Goal: Information Seeking & Learning: Check status

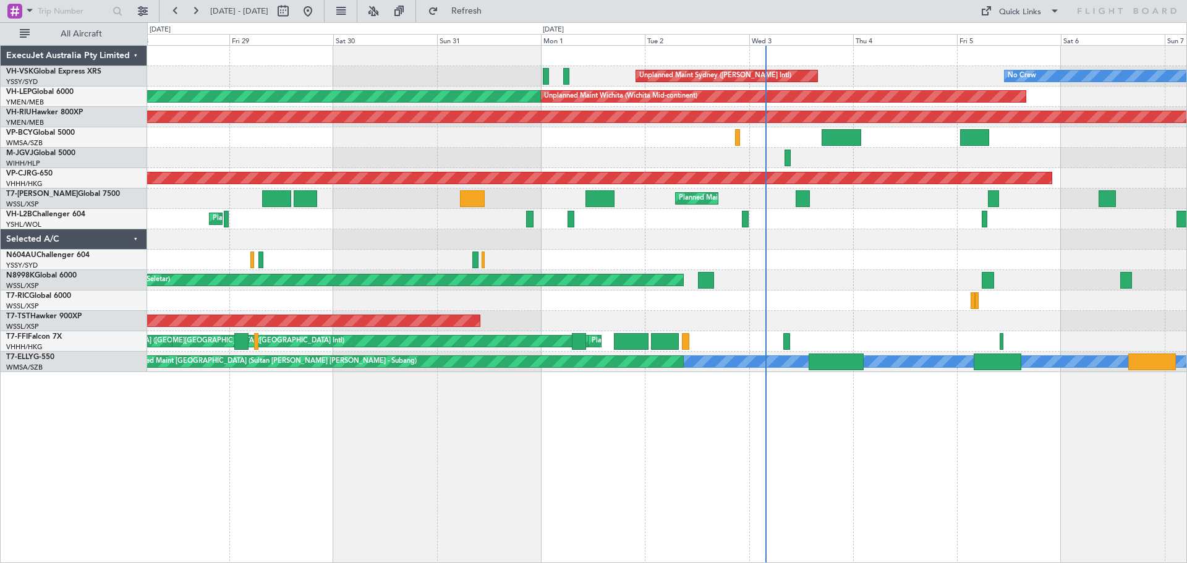
click at [680, 252] on div at bounding box center [666, 260] width 1039 height 20
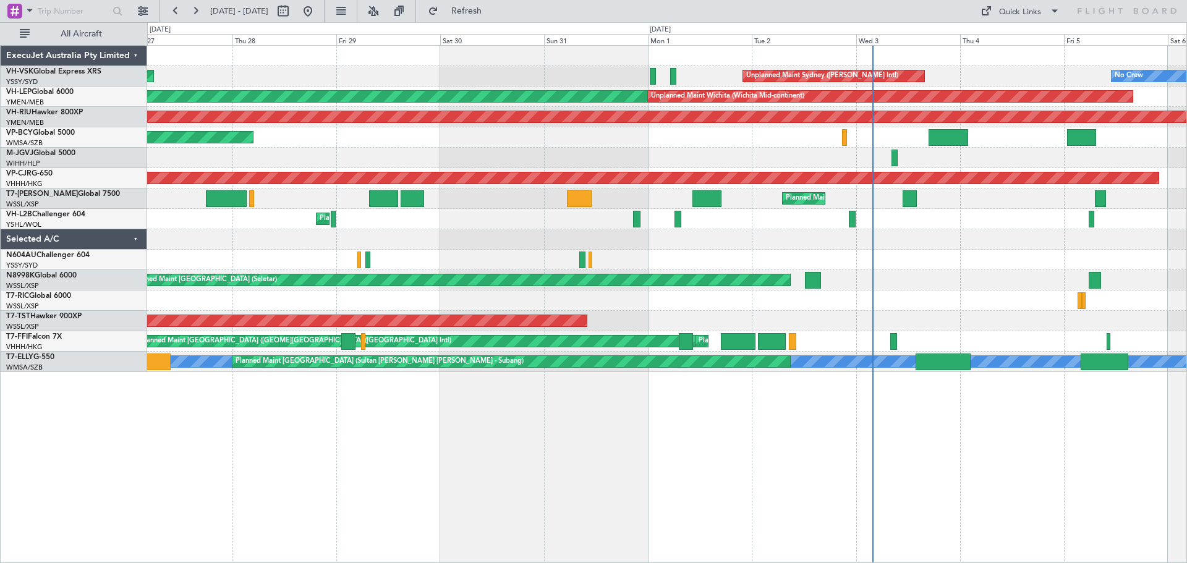
click at [301, 239] on div at bounding box center [666, 239] width 1039 height 20
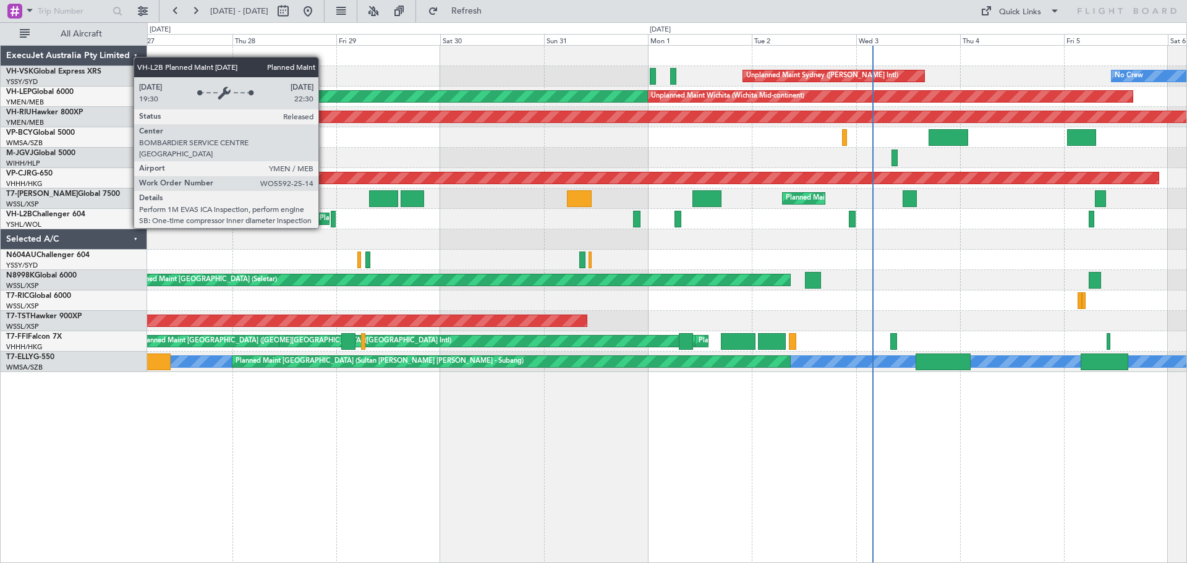
click at [324, 216] on div "Planned Maint [GEOGRAPHIC_DATA] ([GEOGRAPHIC_DATA])" at bounding box center [417, 219] width 195 height 19
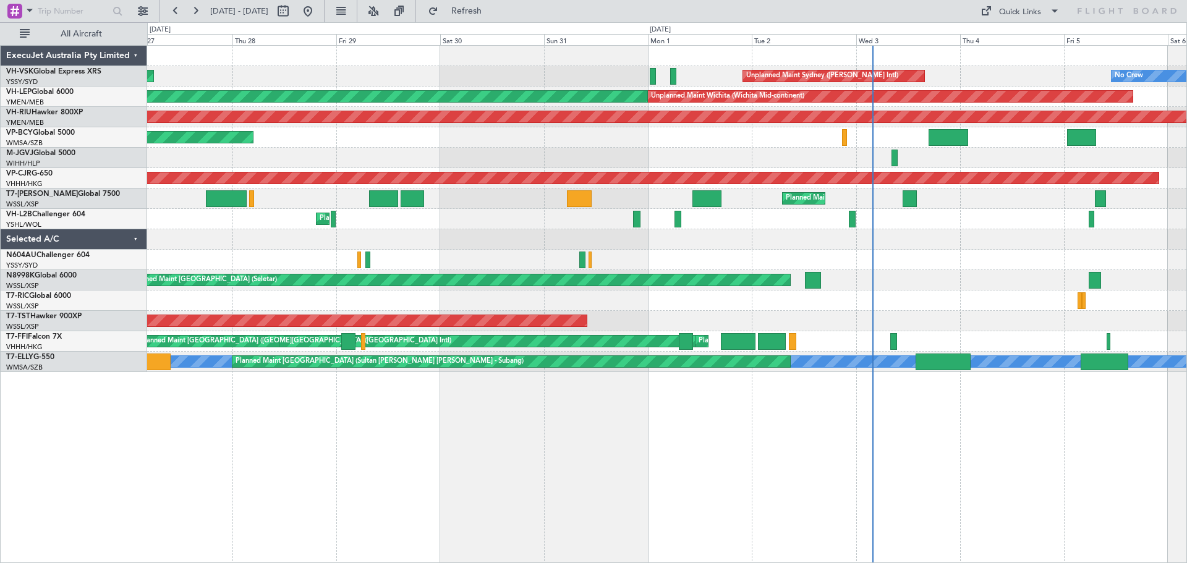
click at [548, 51] on div at bounding box center [666, 56] width 1039 height 20
click at [480, 7] on button "Refresh" at bounding box center [459, 11] width 74 height 20
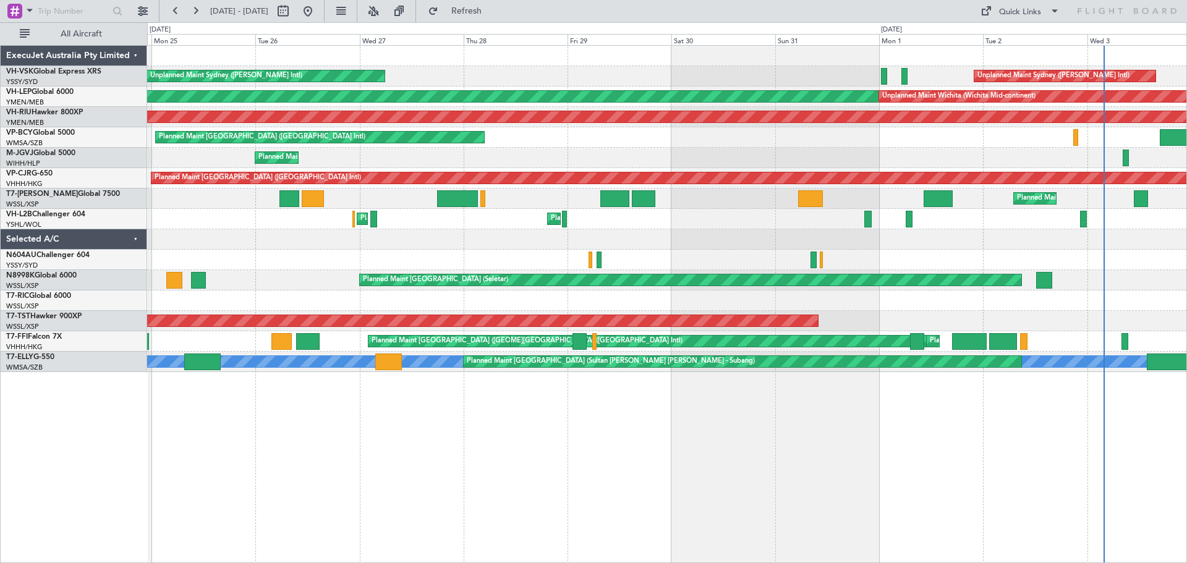
click at [604, 229] on div "Unplanned Maint Sydney ([PERSON_NAME] Intl) Unplanned Maint Sydney ([PERSON_NAM…" at bounding box center [666, 209] width 1039 height 326
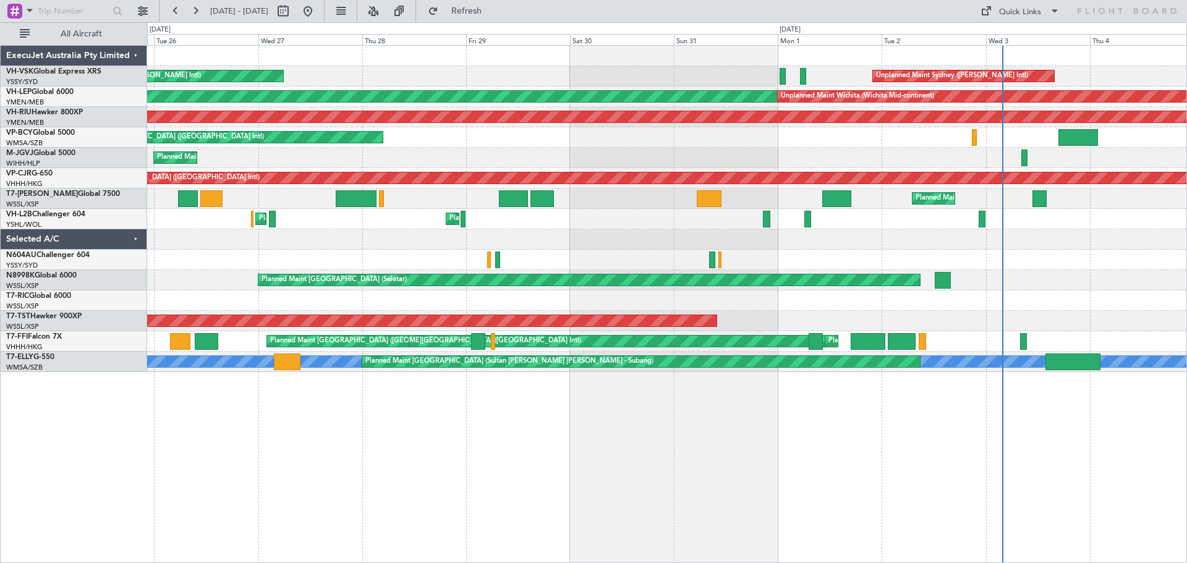
click at [892, 262] on div at bounding box center [666, 260] width 1039 height 20
click at [838, 493] on div "Unplanned Maint Sydney ([PERSON_NAME] Intl) Unplanned Maint Sydney ([PERSON_NAM…" at bounding box center [667, 304] width 1040 height 518
click at [97, 72] on link "VH-VSK Global Express XRS" at bounding box center [53, 71] width 95 height 7
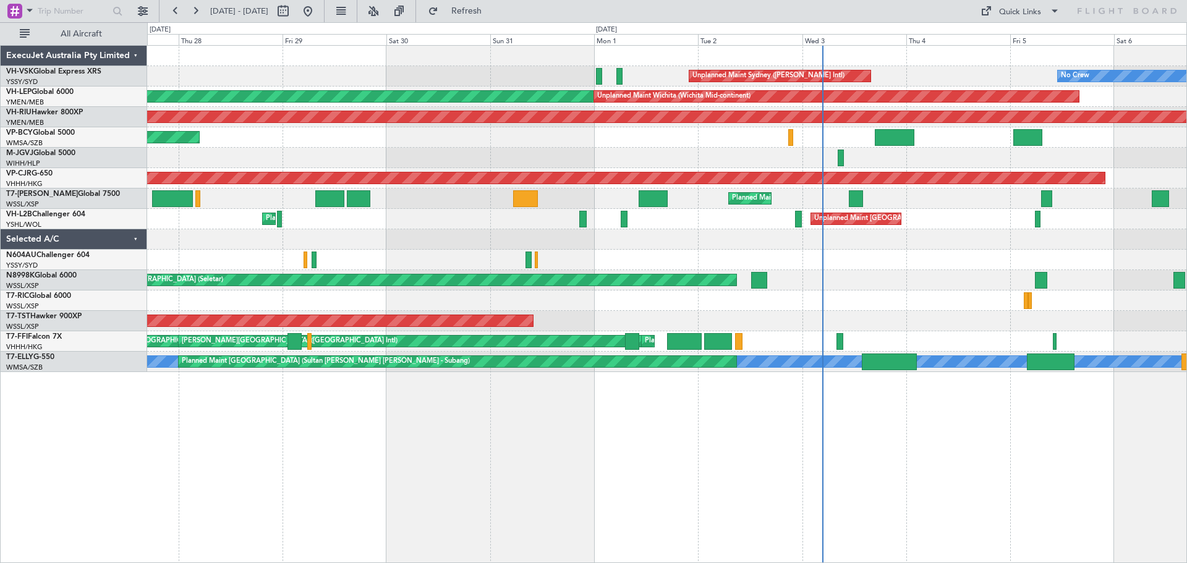
click at [764, 245] on div at bounding box center [666, 239] width 1039 height 20
